Goal: Task Accomplishment & Management: Complete application form

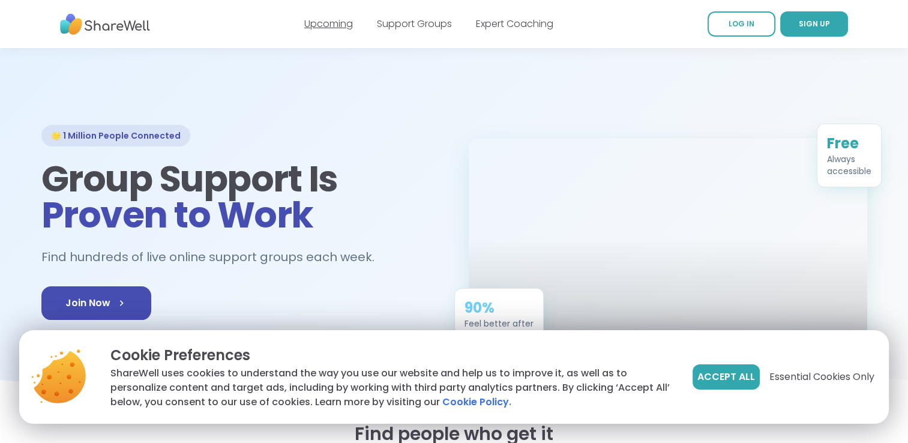
click at [318, 22] on link "Upcoming" at bounding box center [328, 24] width 49 height 14
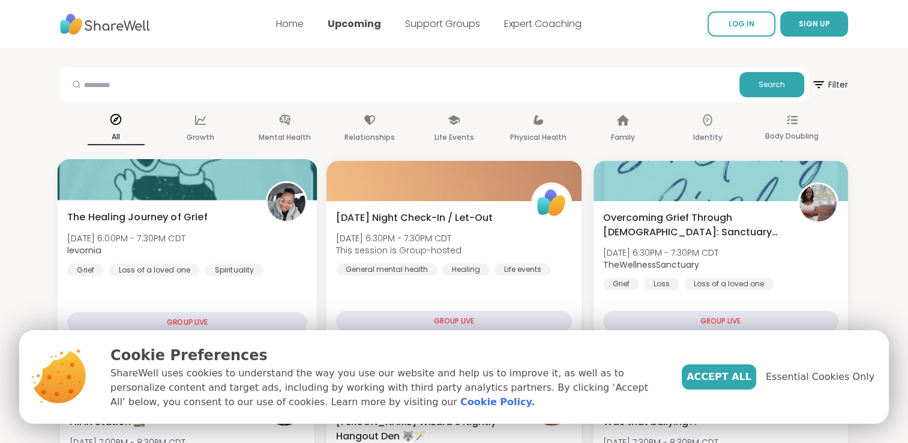
click at [170, 171] on div at bounding box center [188, 179] width 260 height 41
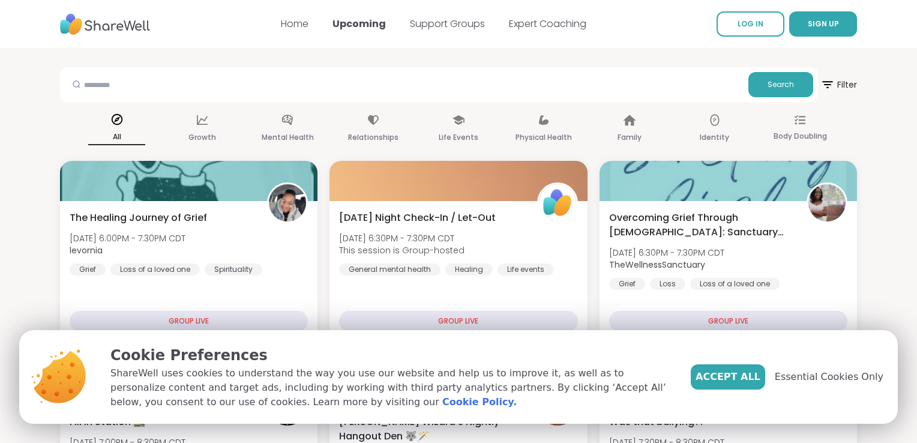
click at [825, 345] on div "Accept All Essential Cookies Only" at bounding box center [787, 377] width 193 height 65
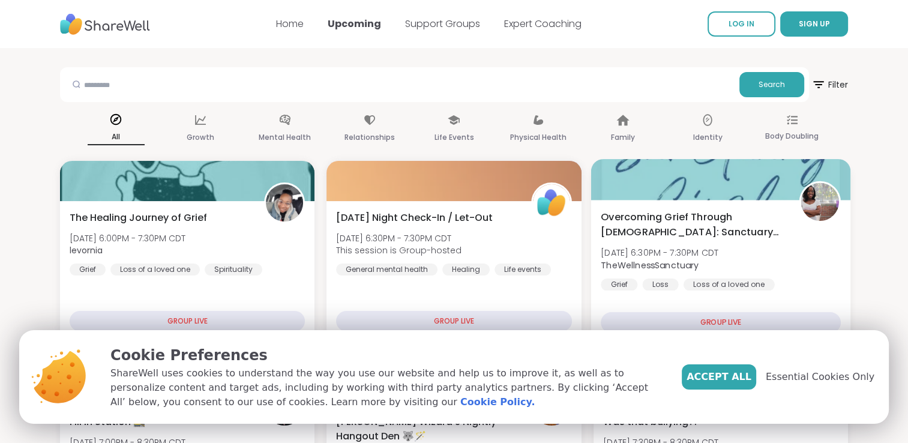
click at [725, 321] on div "GROUP LIVE" at bounding box center [721, 322] width 240 height 21
click at [699, 227] on span "Overcoming Grief Through Christ: Sanctuary Circle" at bounding box center [693, 224] width 185 height 29
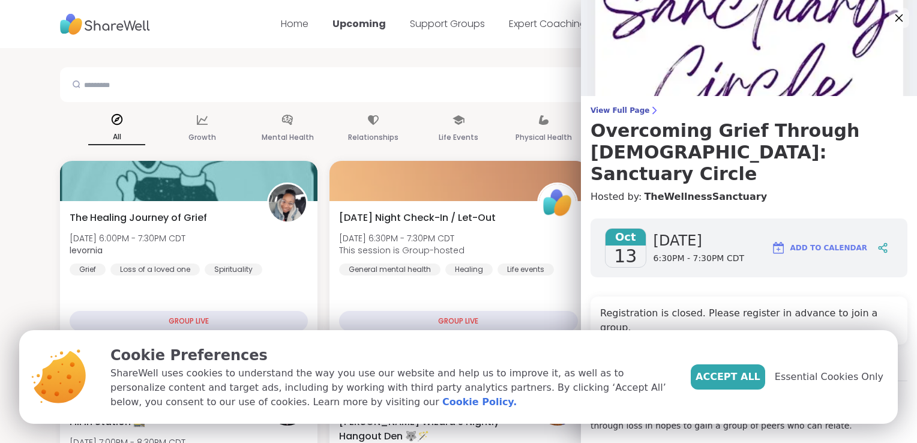
click at [892, 20] on icon at bounding box center [899, 17] width 15 height 15
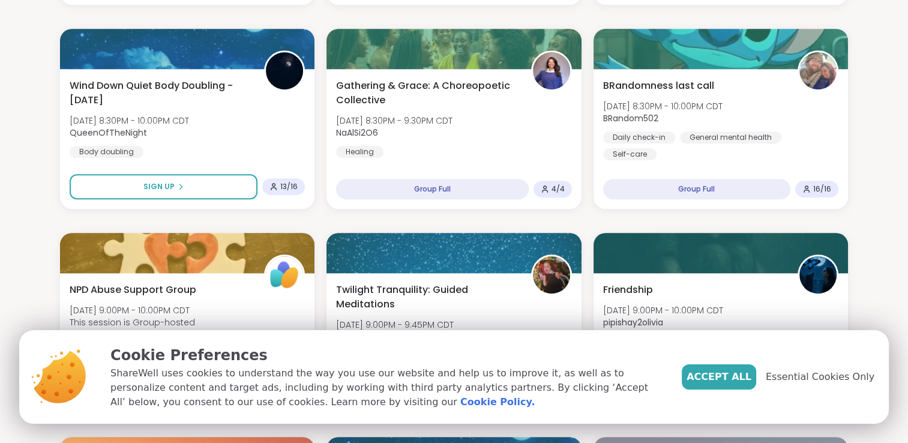
scroll to position [747, 0]
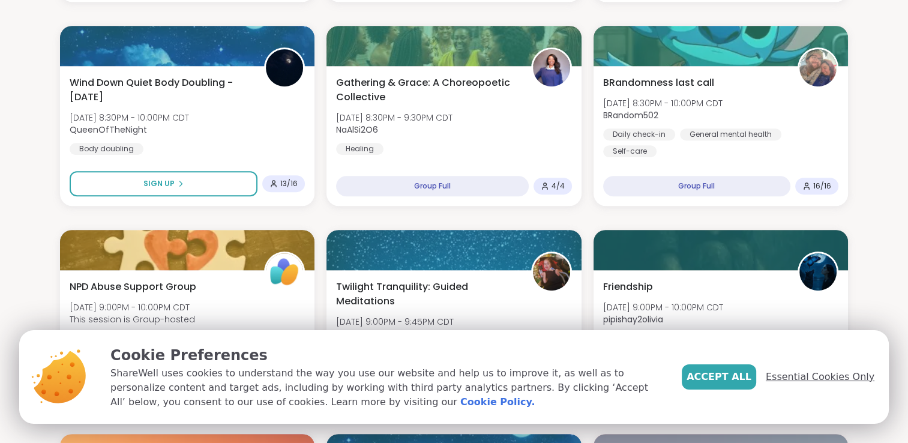
click at [786, 375] on span "Essential Cookies Only" at bounding box center [820, 377] width 109 height 14
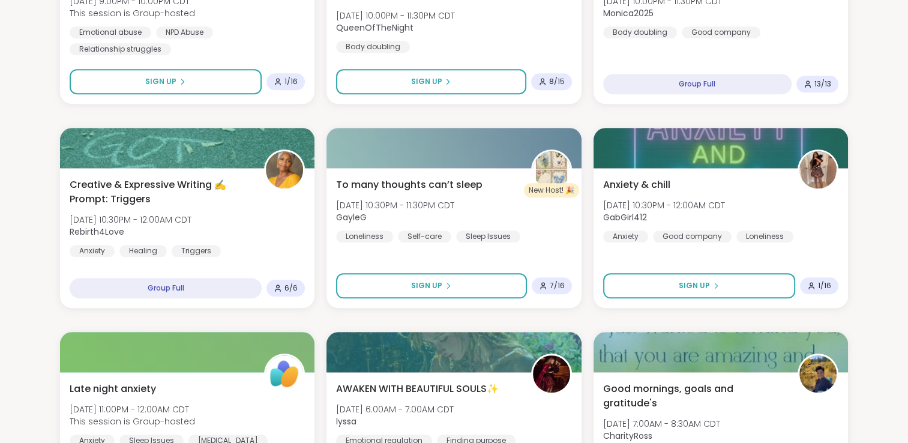
scroll to position [1234, 0]
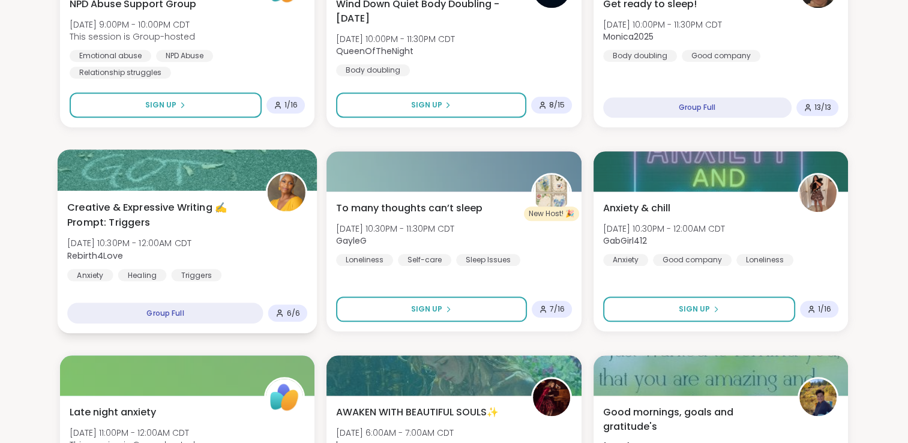
click at [115, 216] on span "Creative & Expressive Writing ✍️ Prompt: Triggers" at bounding box center [159, 215] width 185 height 29
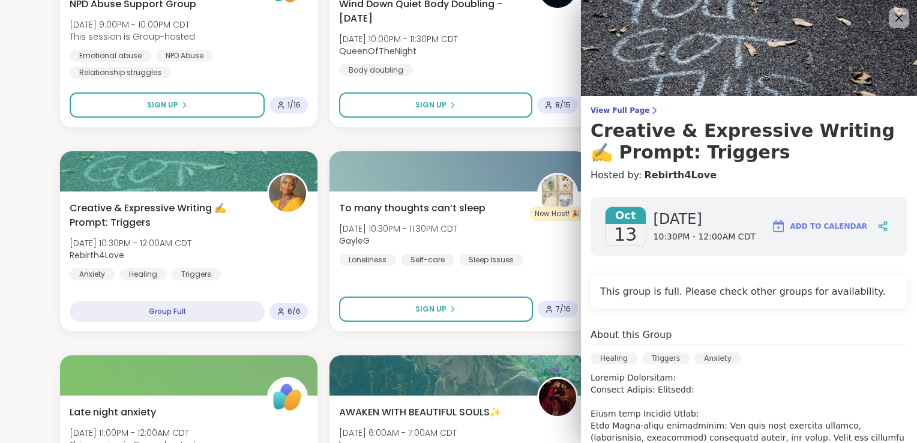
click at [892, 18] on icon at bounding box center [899, 17] width 15 height 15
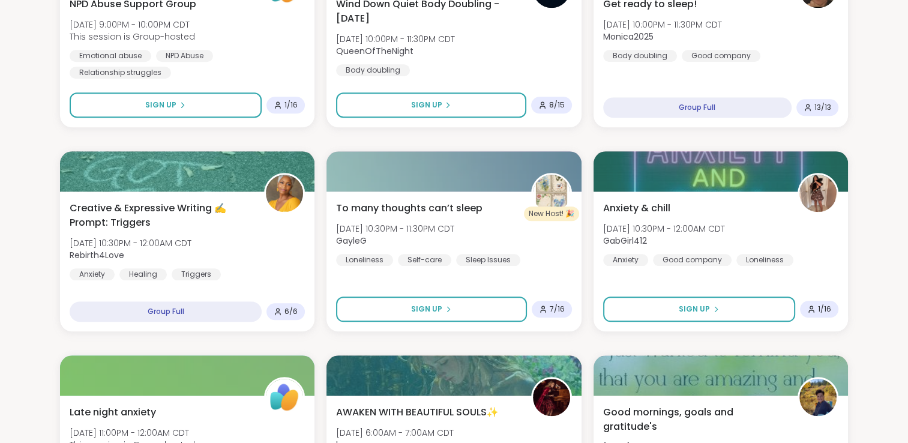
scroll to position [0, 0]
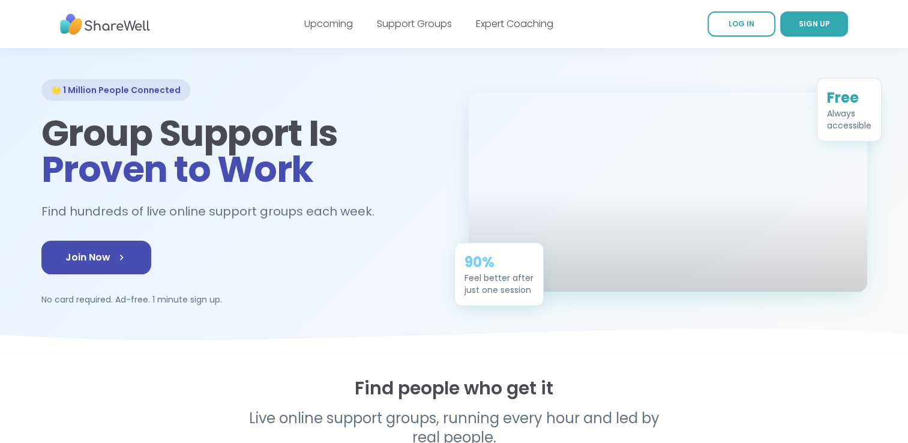
scroll to position [43, 0]
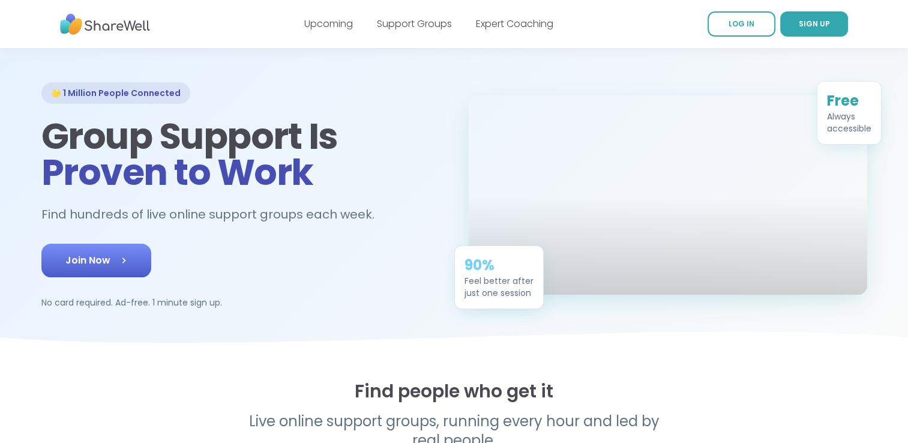
click at [139, 270] on link "Join Now" at bounding box center [96, 261] width 110 height 34
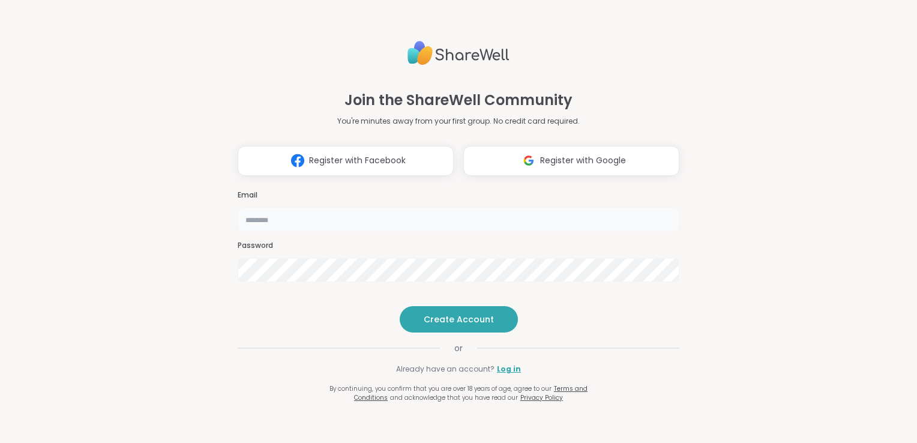
click at [303, 207] on input "email" at bounding box center [459, 219] width 442 height 24
type input "**********"
click at [444, 325] on span "Create Account" at bounding box center [459, 319] width 70 height 12
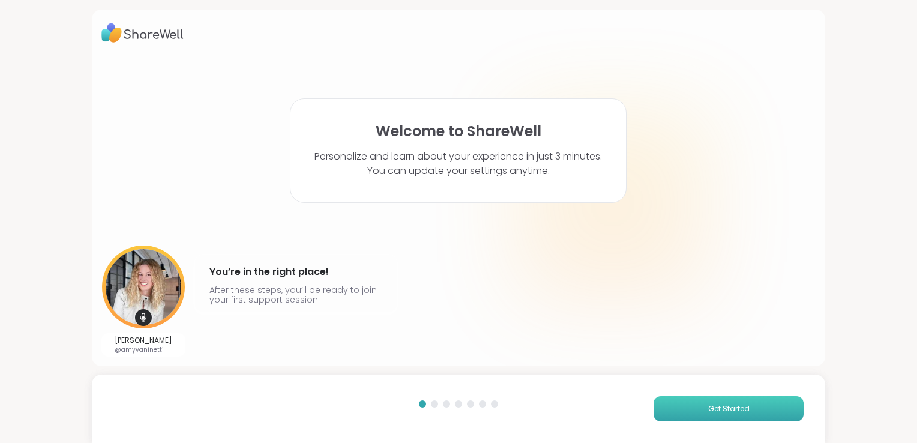
click at [720, 412] on span "Get Started" at bounding box center [728, 408] width 41 height 11
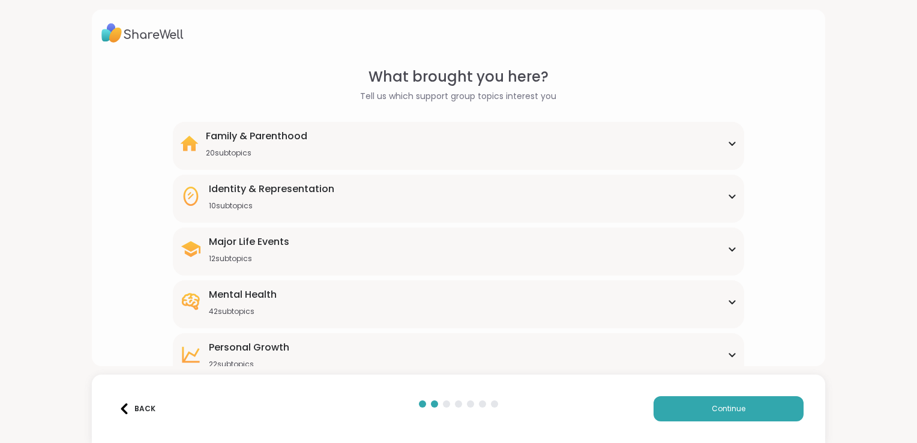
click at [722, 309] on div "Mental Health 42 subtopics" at bounding box center [458, 302] width 557 height 29
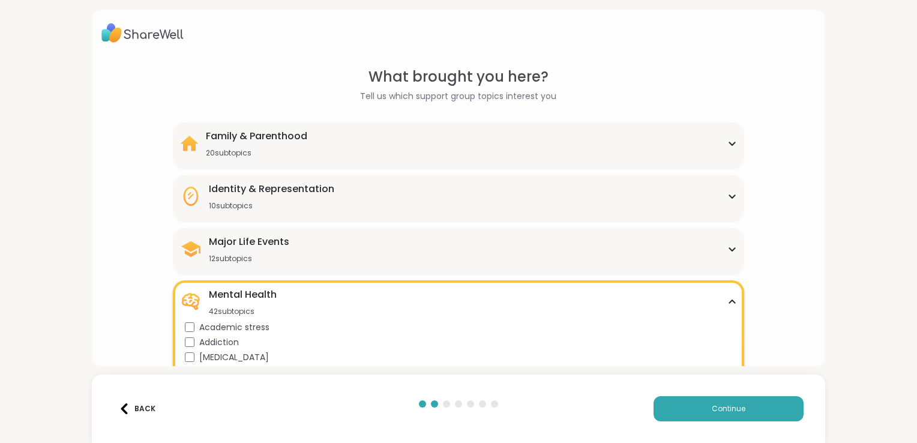
click at [642, 337] on div "Addiction" at bounding box center [461, 342] width 552 height 13
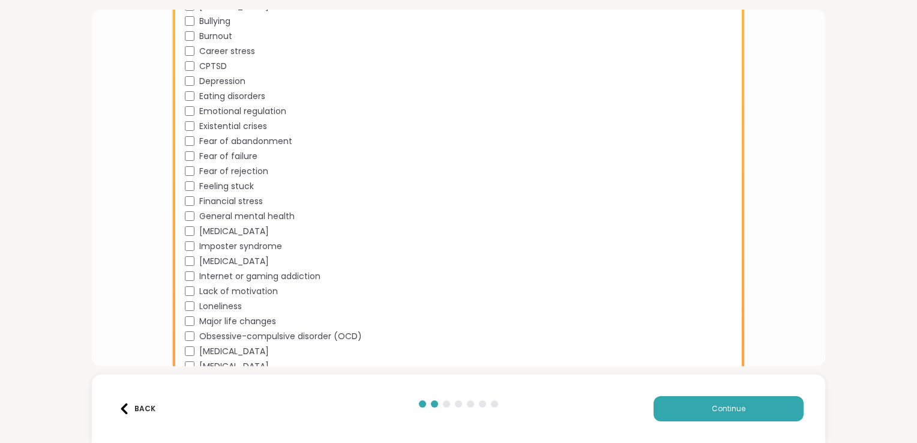
scroll to position [480, 0]
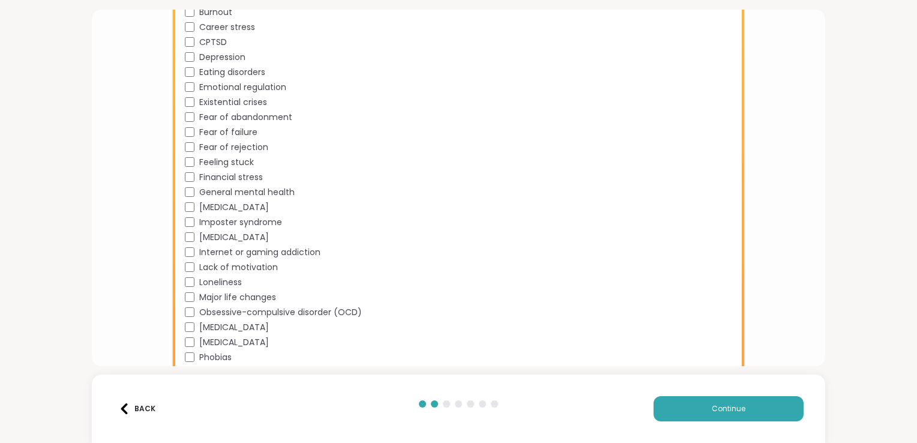
click at [690, 334] on div "Academic stress Addiction ADHD Aging Anxiety Bipolar disorder Body dysmorphia B…" at bounding box center [461, 141] width 552 height 600
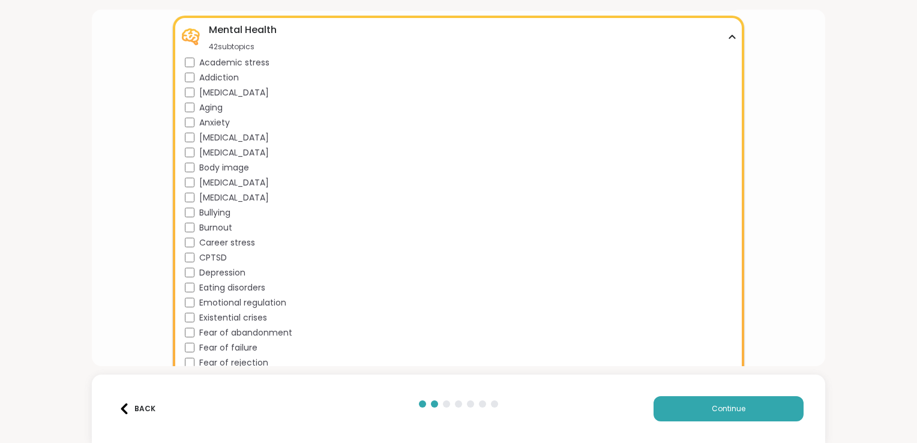
scroll to position [264, 0]
click at [692, 326] on div "Academic stress Addiction ADHD Aging Anxiety Bipolar disorder Body dysmorphia B…" at bounding box center [461, 357] width 552 height 600
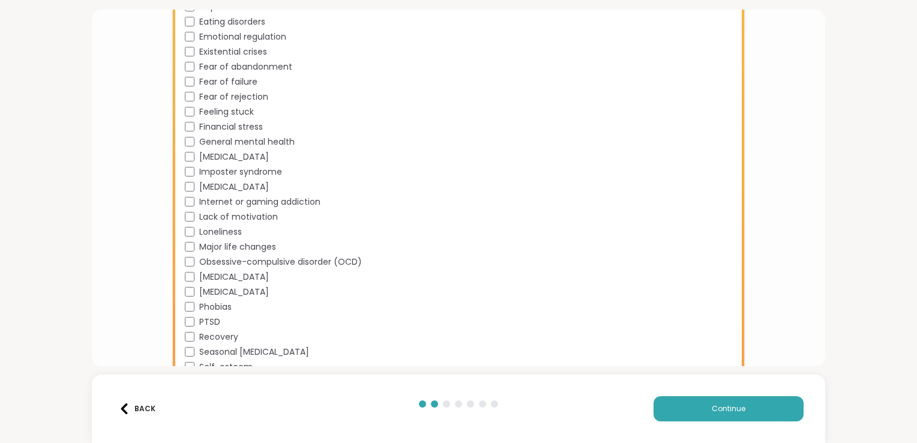
scroll to position [528, 0]
click at [710, 400] on button "Continue" at bounding box center [729, 408] width 150 height 25
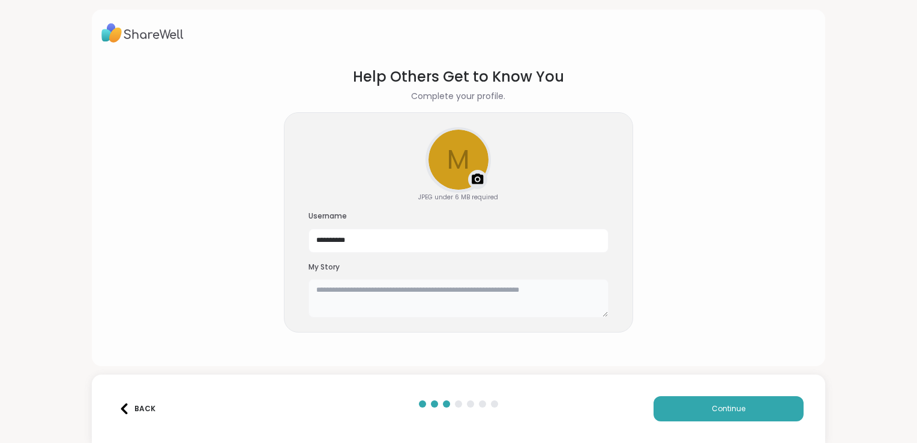
click at [383, 290] on textarea at bounding box center [459, 298] width 300 height 38
